Goal: Information Seeking & Learning: Learn about a topic

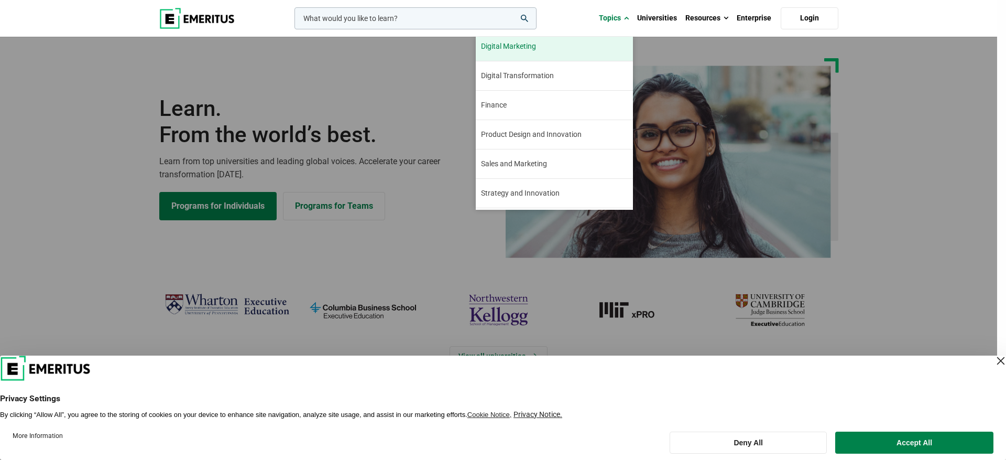
scroll to position [120, 0]
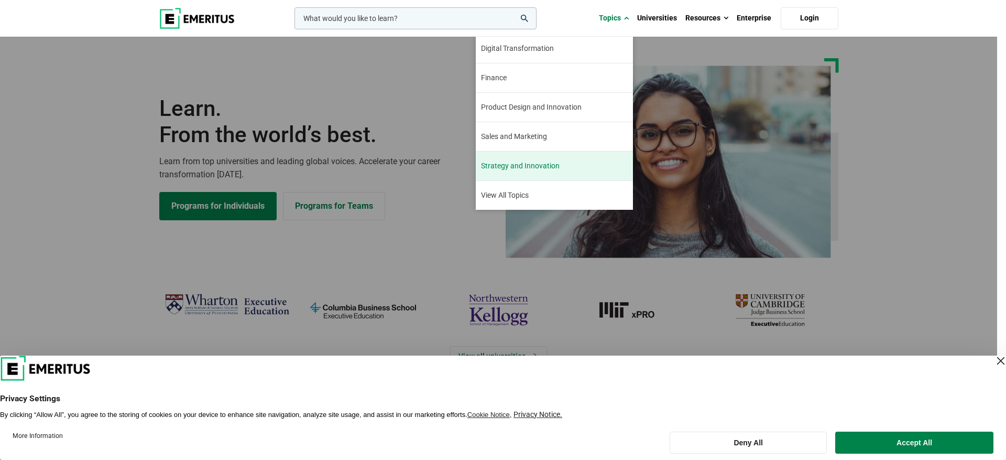
click at [546, 164] on span "Strategy and Innovation" at bounding box center [520, 165] width 79 height 11
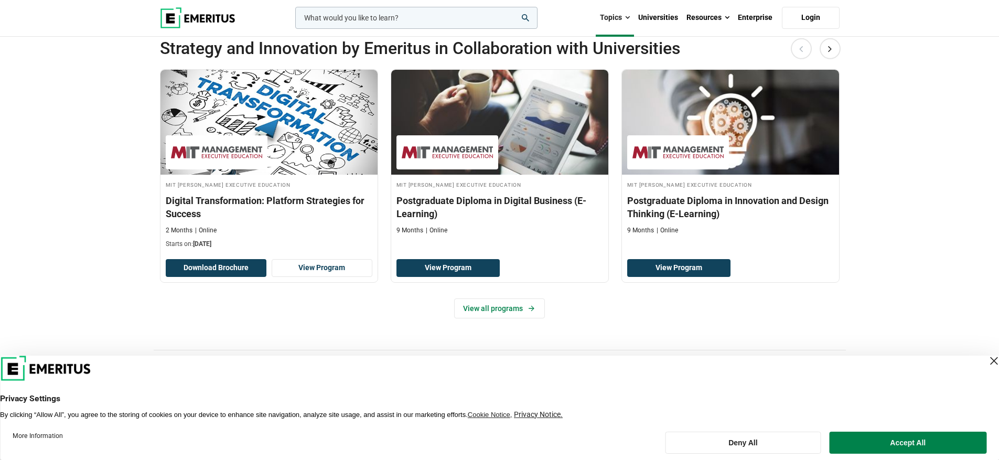
scroll to position [219, 0]
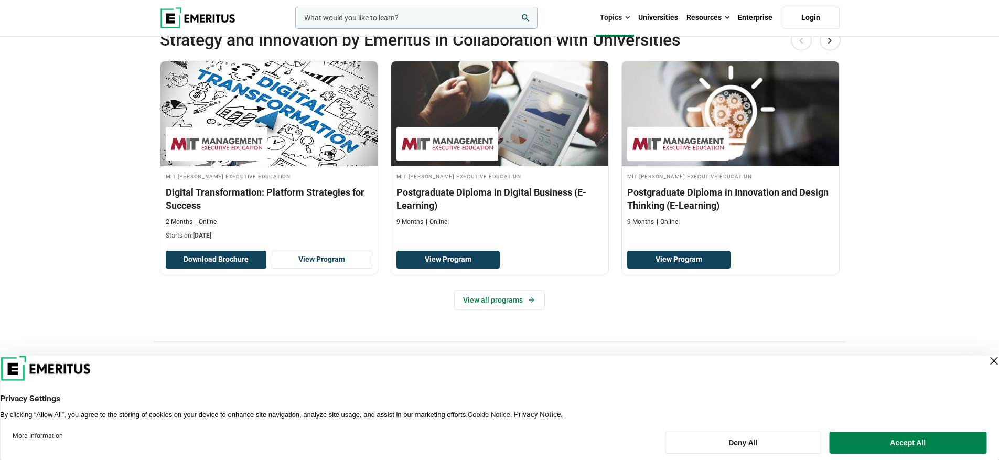
click at [986, 361] on div "Close Layer" at bounding box center [993, 360] width 15 height 15
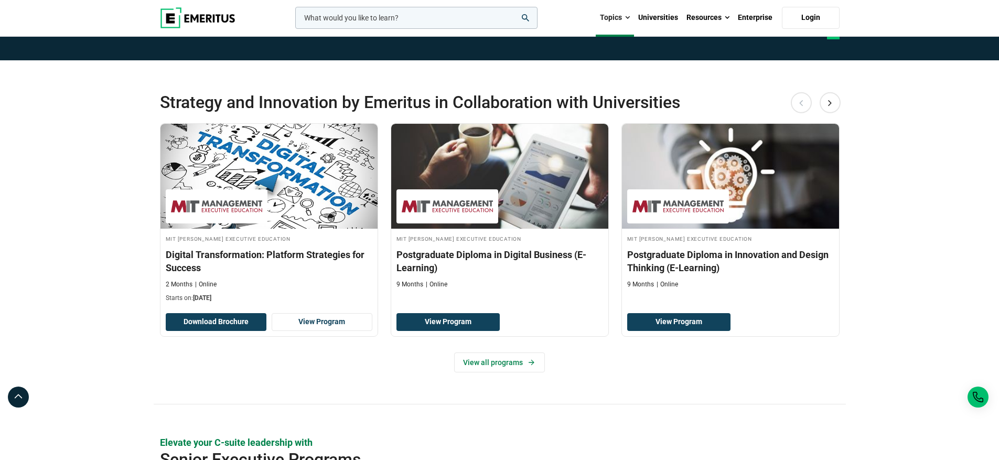
scroll to position [162, 0]
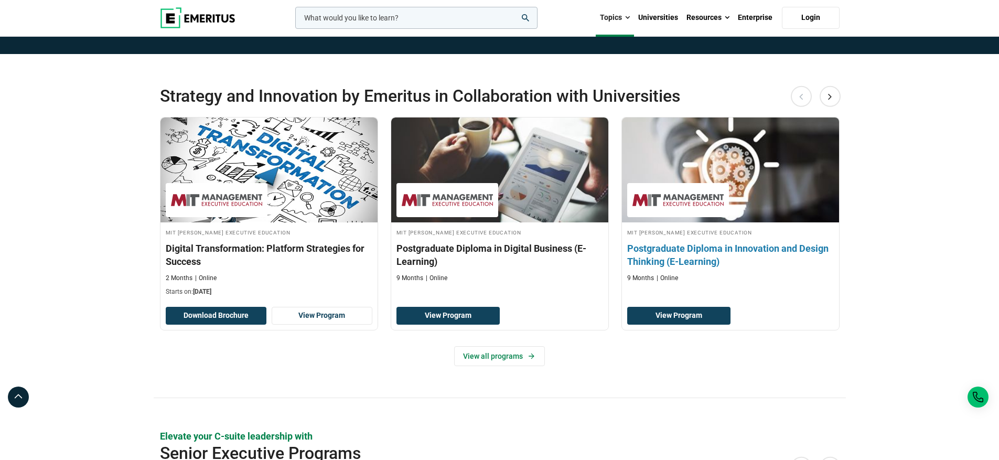
click at [709, 262] on h3 "Postgraduate Diploma in Innovation and Design Thinking (E-Learning)" at bounding box center [730, 255] width 207 height 26
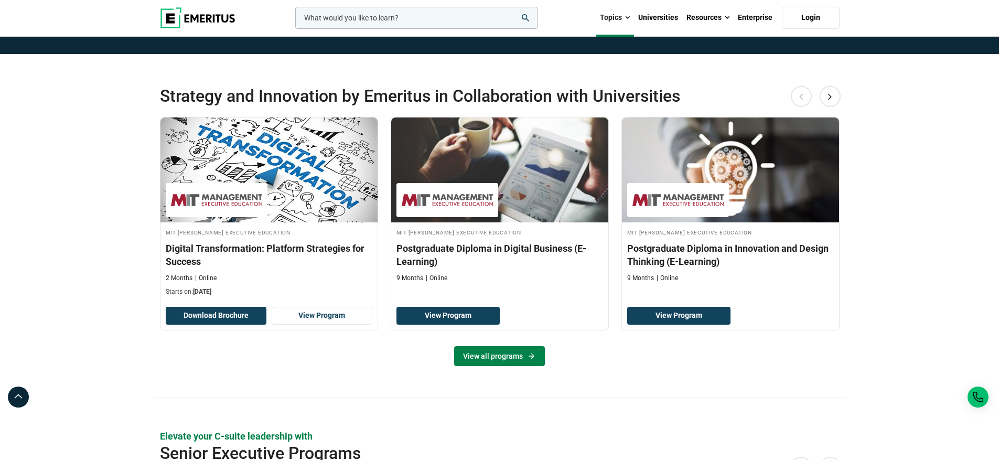
click at [494, 357] on link "View all programs" at bounding box center [499, 356] width 91 height 20
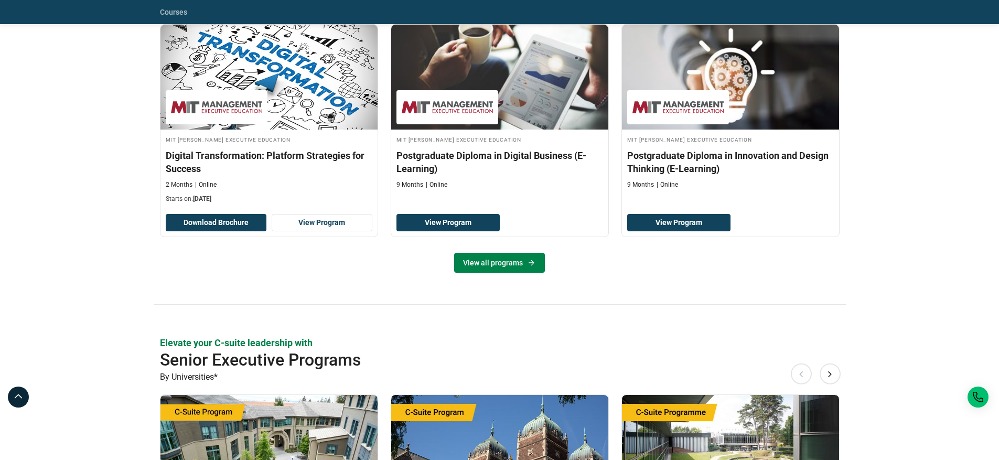
scroll to position [369, 0]
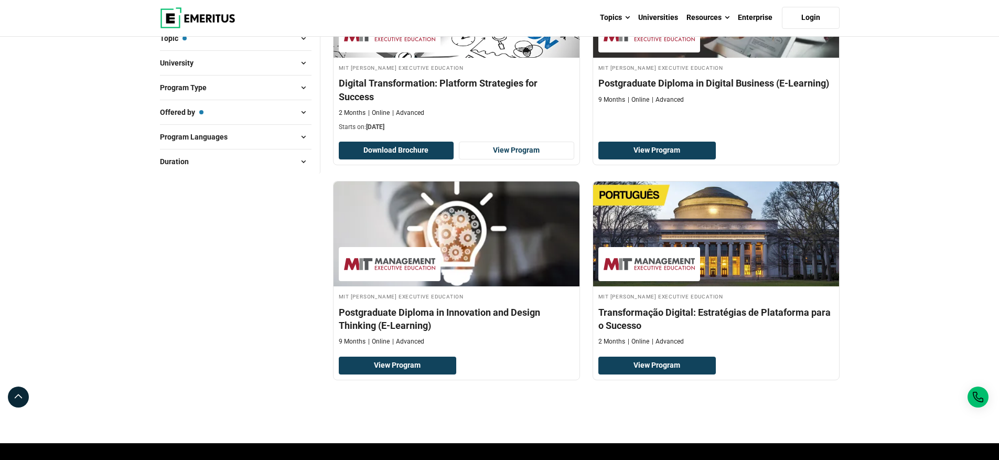
scroll to position [111, 0]
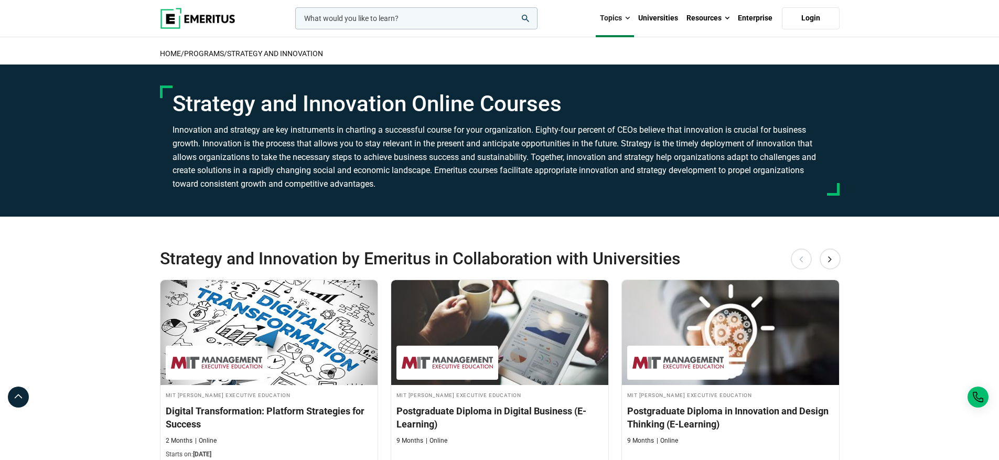
click at [205, 17] on img at bounding box center [197, 18] width 75 height 21
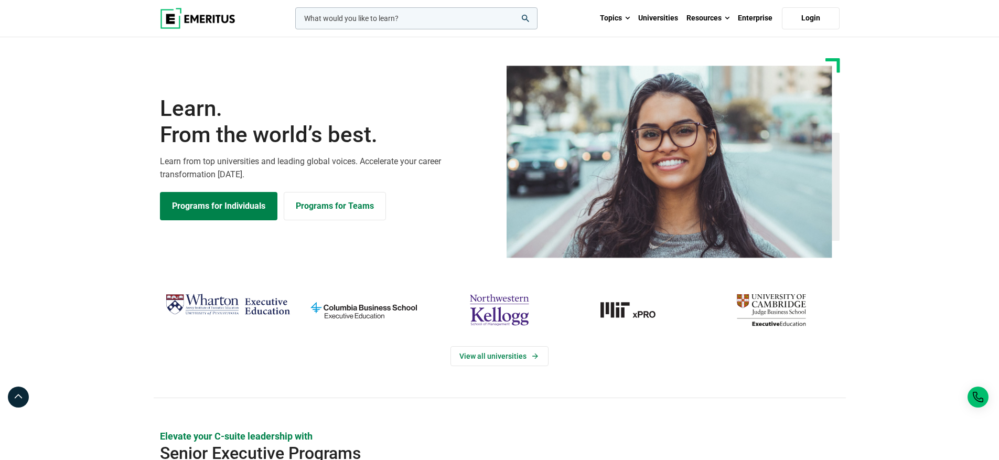
click at [336, 22] on input "woocommerce-product-search-field-0" at bounding box center [416, 18] width 242 height 22
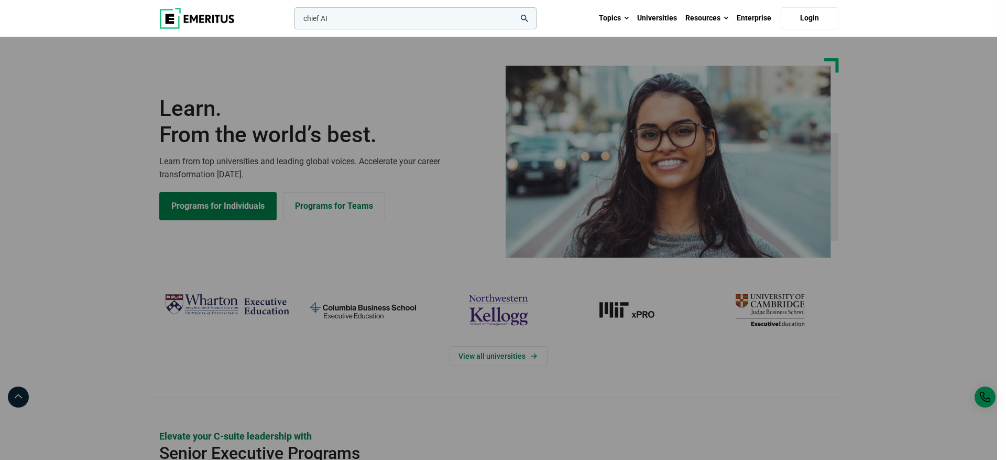
type input "chief AI"
click at [292, 21] on button "search" at bounding box center [292, 21] width 0 height 0
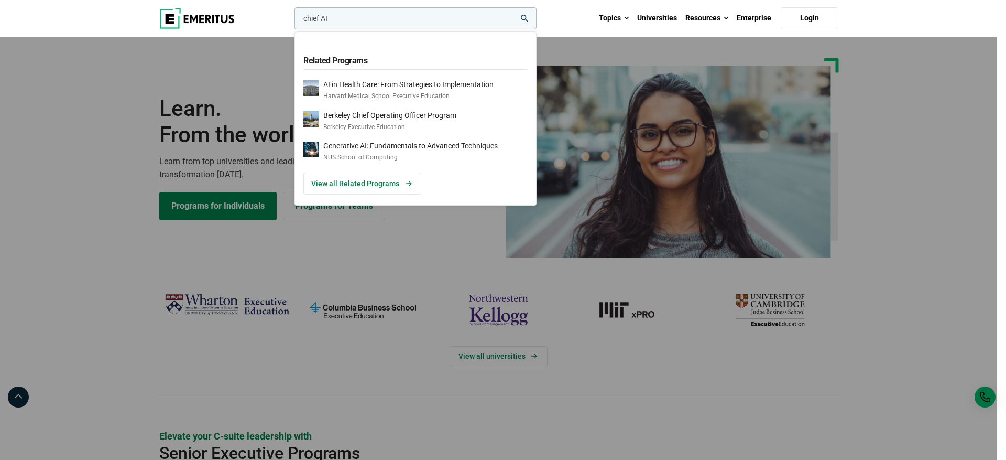
click at [357, 16] on input "chief AI" at bounding box center [416, 18] width 242 height 22
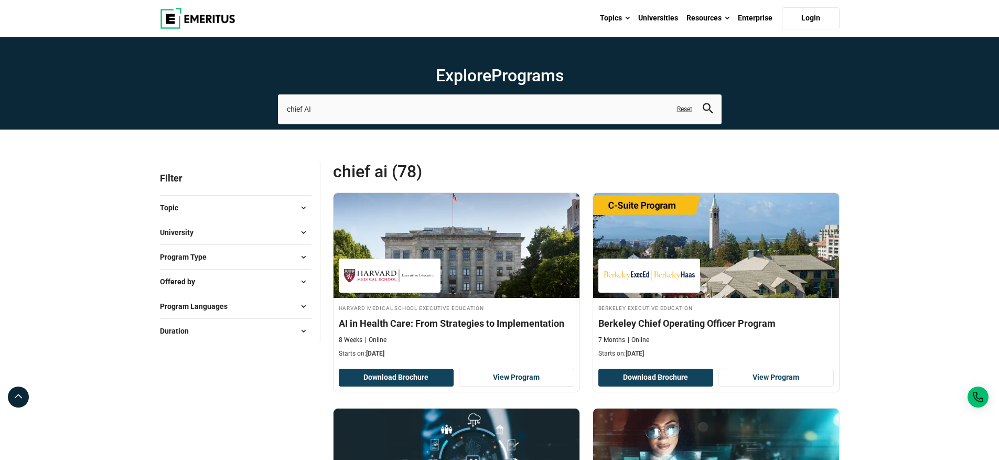
click at [203, 19] on img at bounding box center [197, 18] width 75 height 21
